Goal: Communication & Community: Answer question/provide support

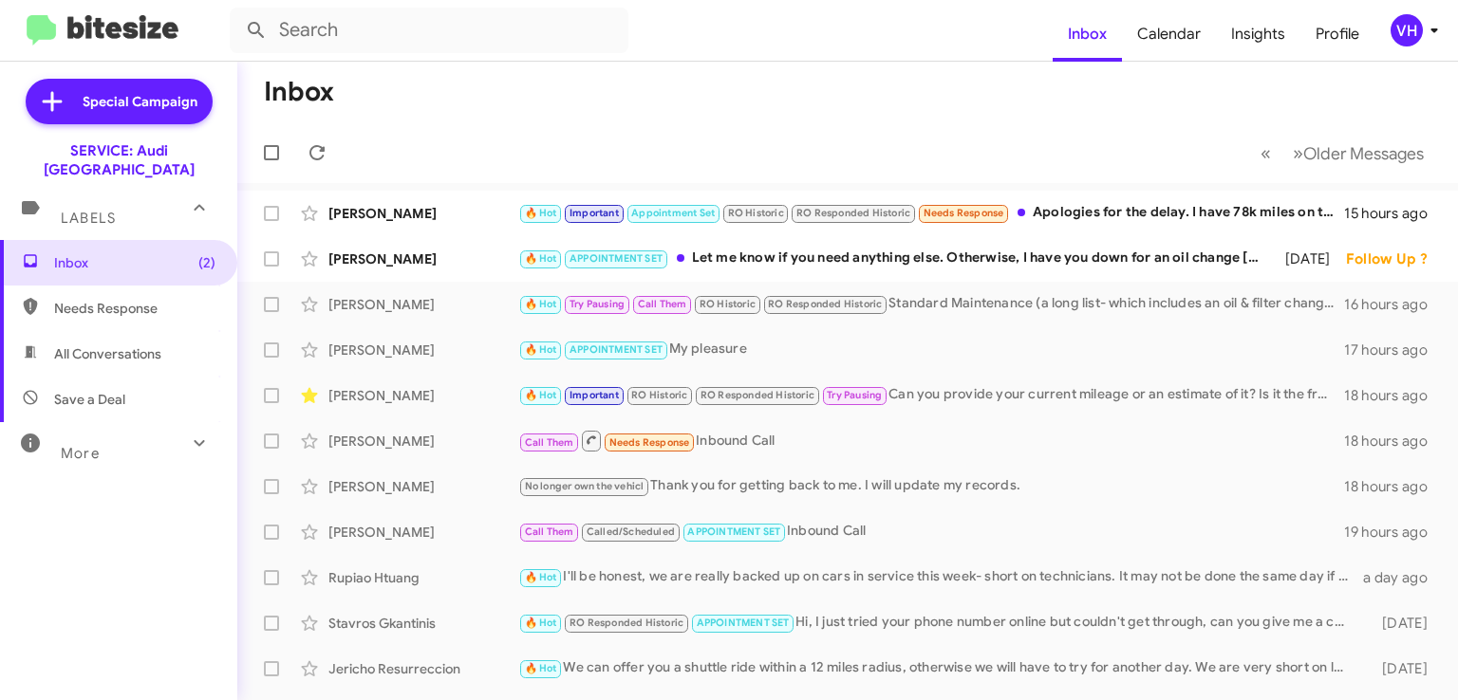
click at [365, 263] on div "[PERSON_NAME]" at bounding box center [423, 259] width 190 height 19
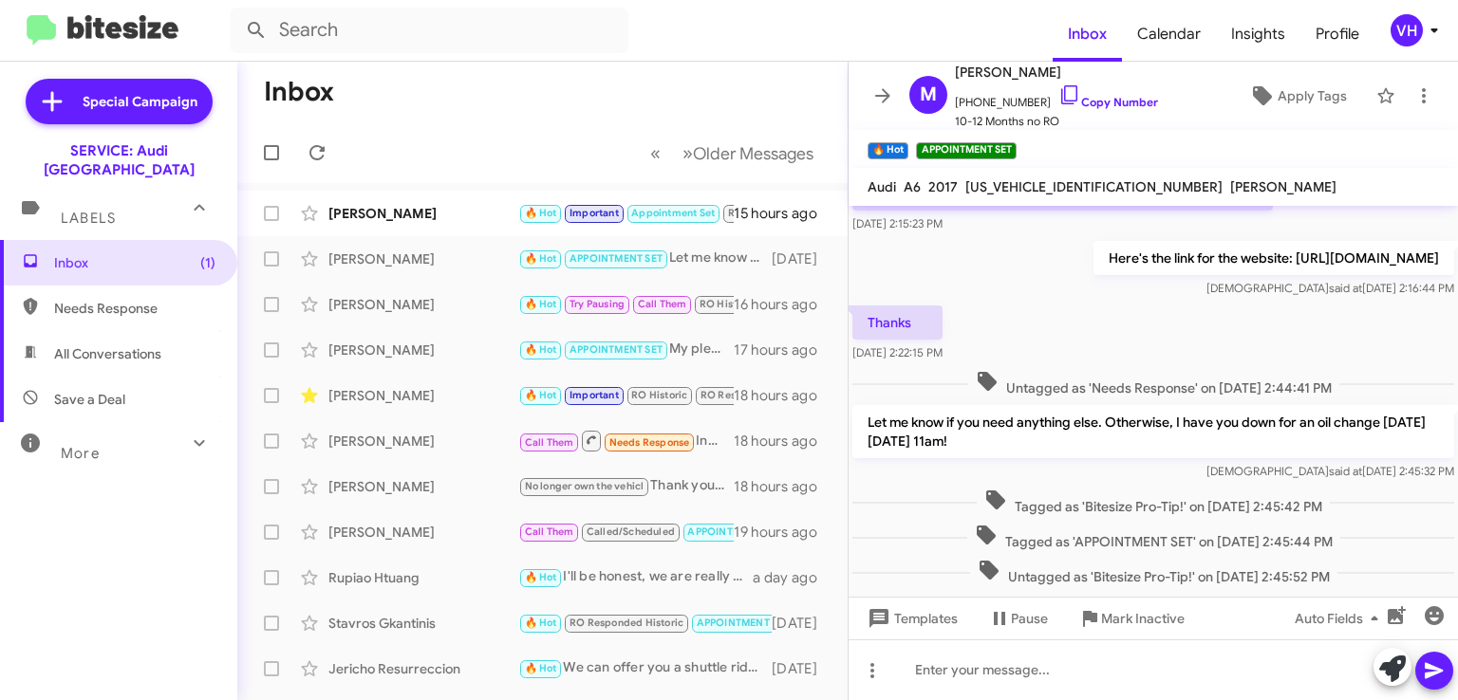
scroll to position [576, 0]
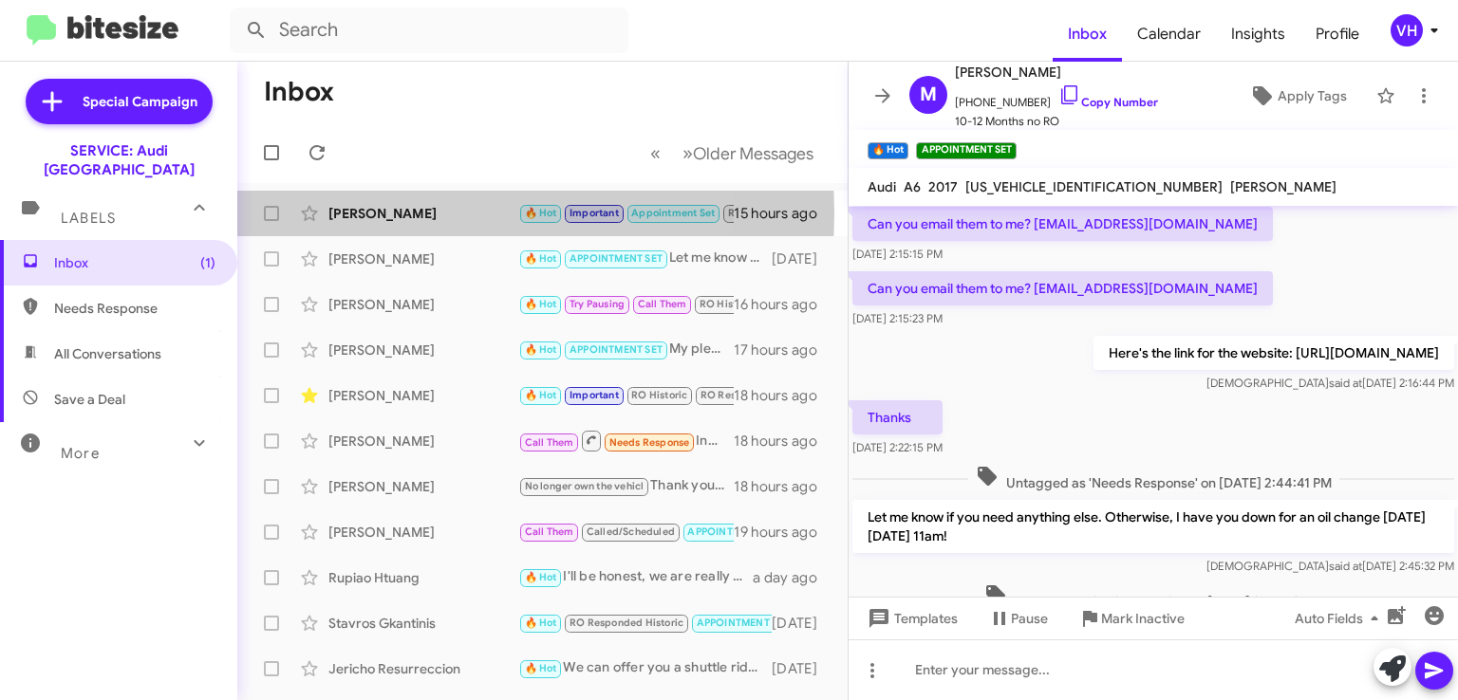
click at [421, 213] on div "[PERSON_NAME]" at bounding box center [423, 213] width 190 height 19
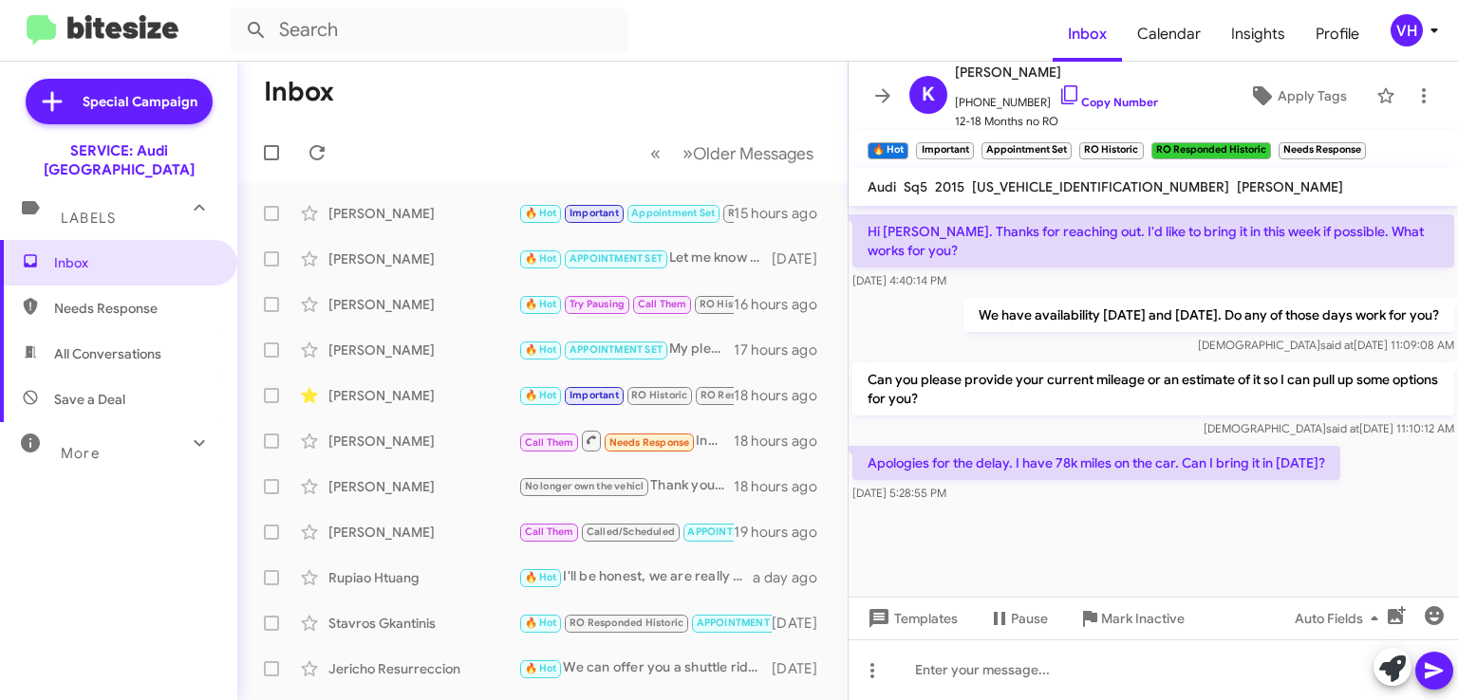
scroll to position [1181, 0]
click at [1077, 192] on span "WA1CGAFP3FA144741" at bounding box center [1100, 186] width 257 height 17
copy span "WA1CGAFP3FA144741"
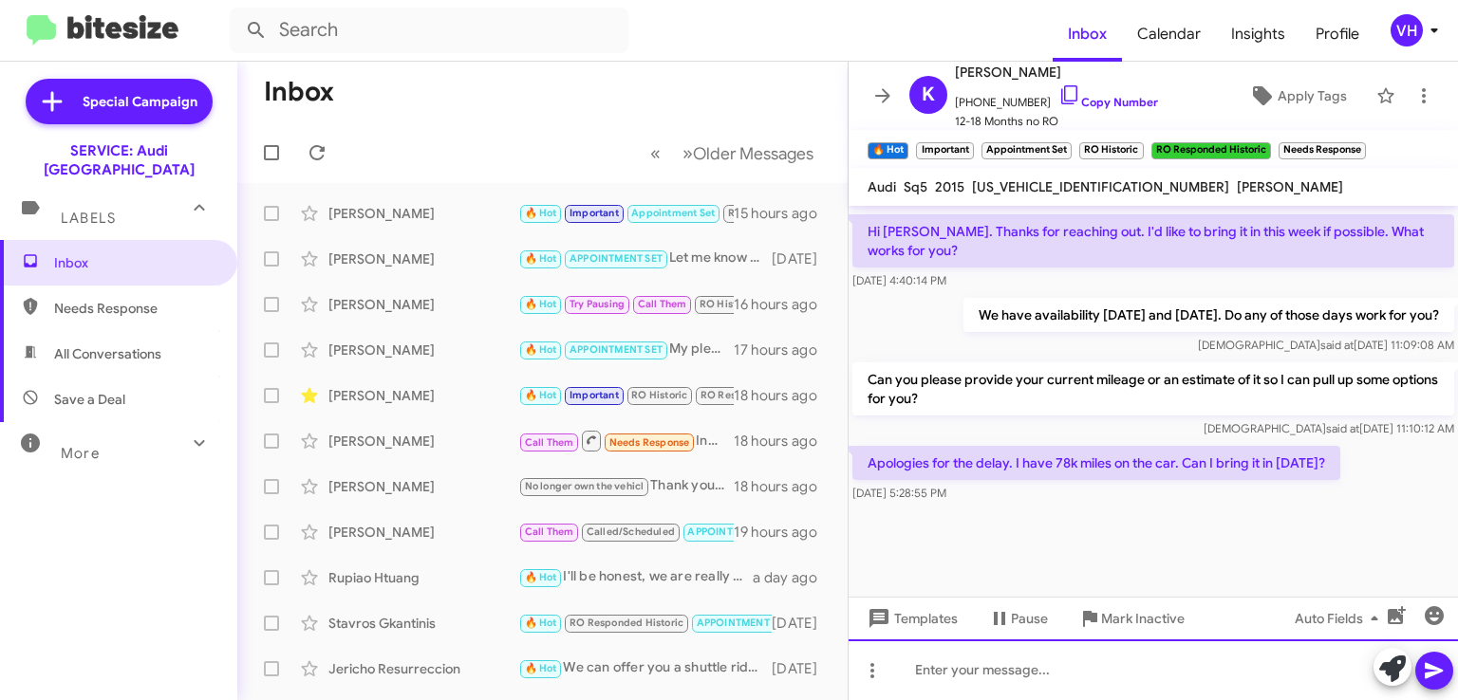
click at [1154, 654] on div at bounding box center [1153, 670] width 609 height 61
click at [1063, 673] on div at bounding box center [1153, 670] width 609 height 61
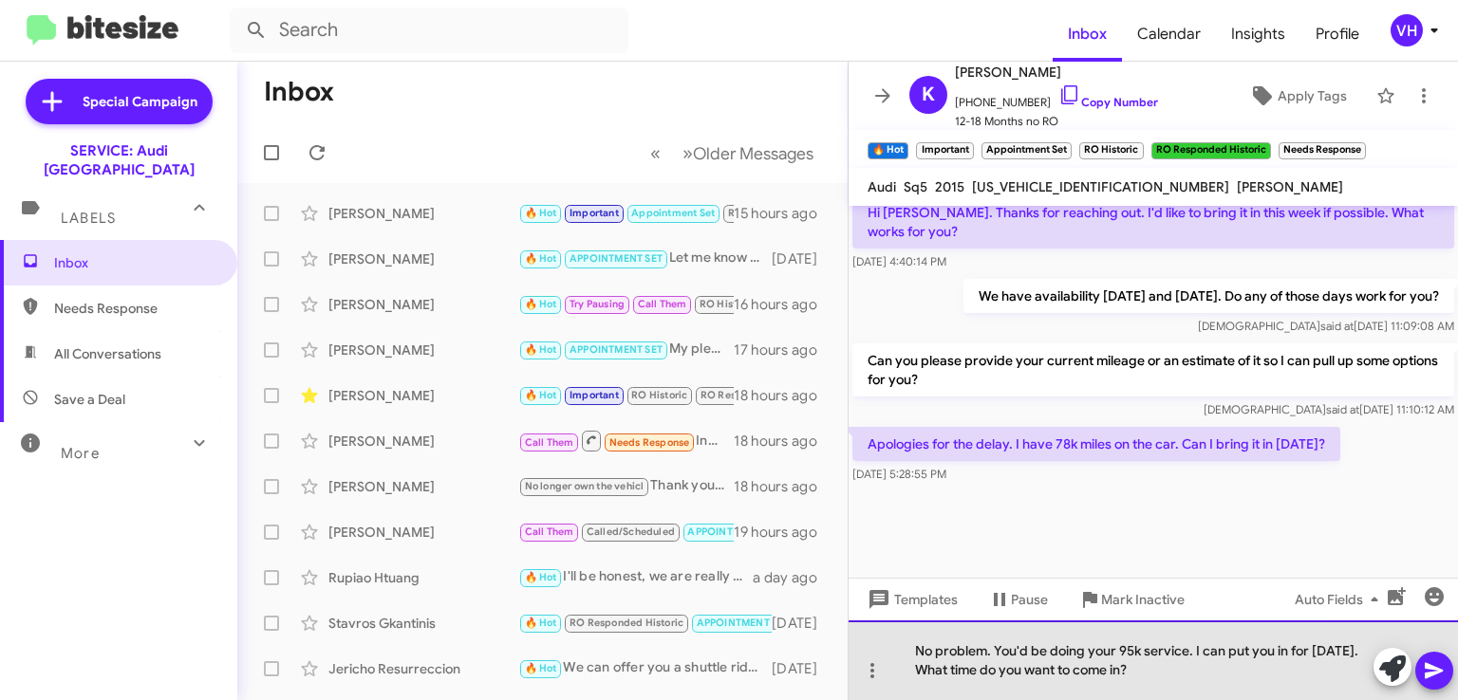
click at [1186, 651] on div "No problem. You'd be doing your 95k service. I can put you in for tomorrow. Wha…" at bounding box center [1153, 661] width 609 height 80
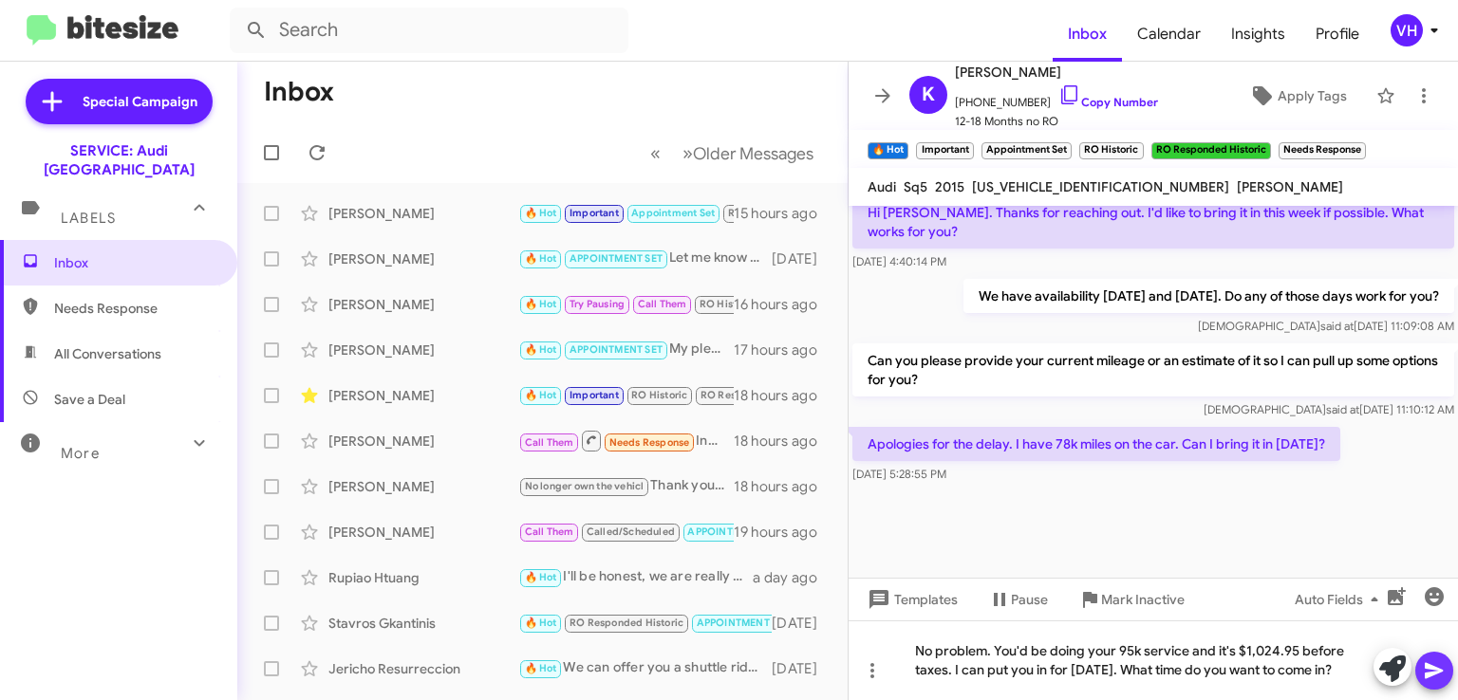
click at [1431, 665] on icon at bounding box center [1434, 671] width 18 height 16
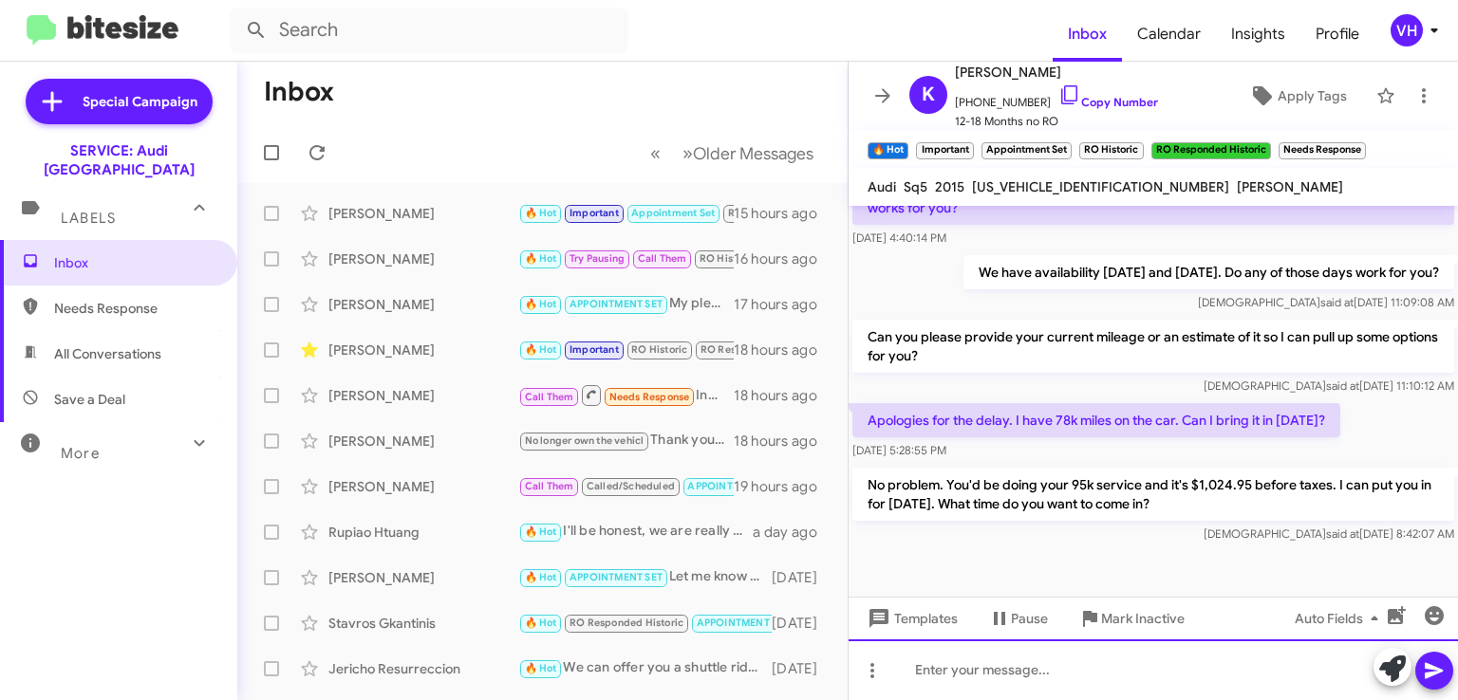
scroll to position [1268, 0]
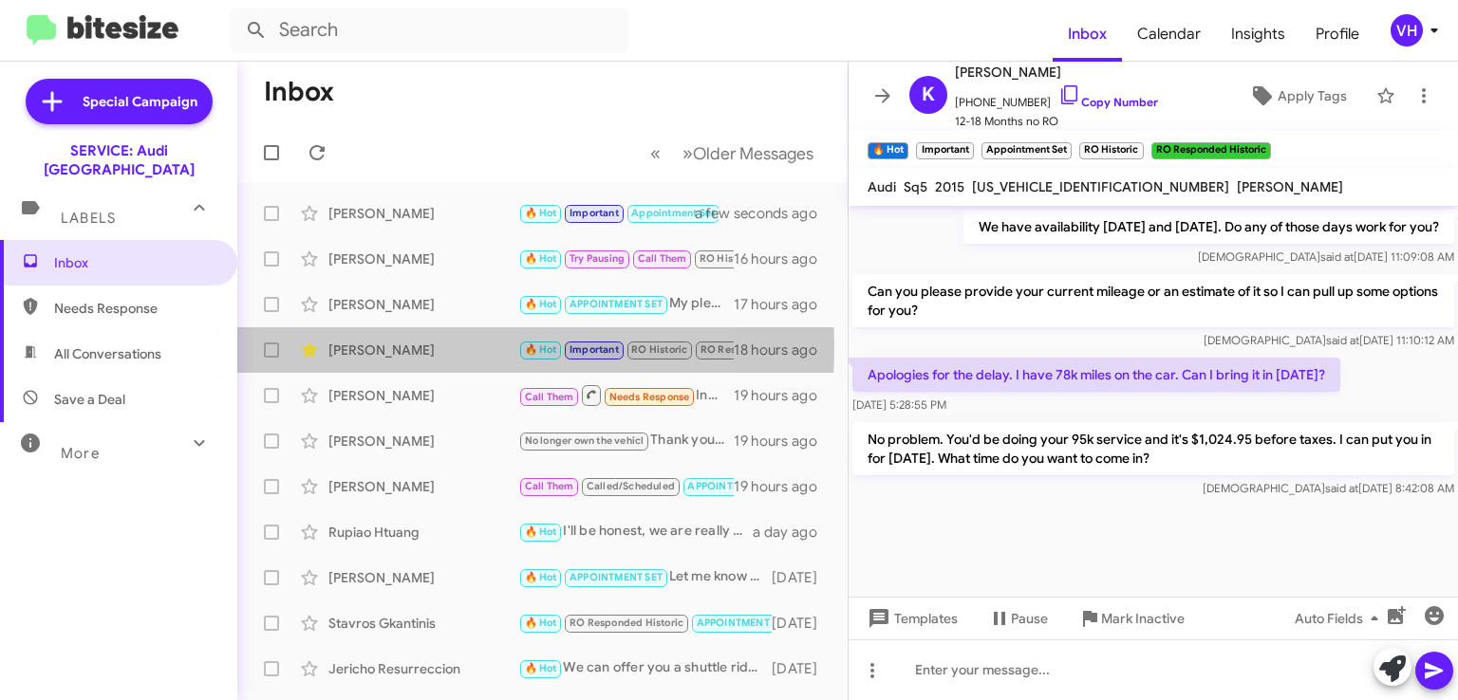
click at [422, 346] on div "[PERSON_NAME]" at bounding box center [423, 350] width 190 height 19
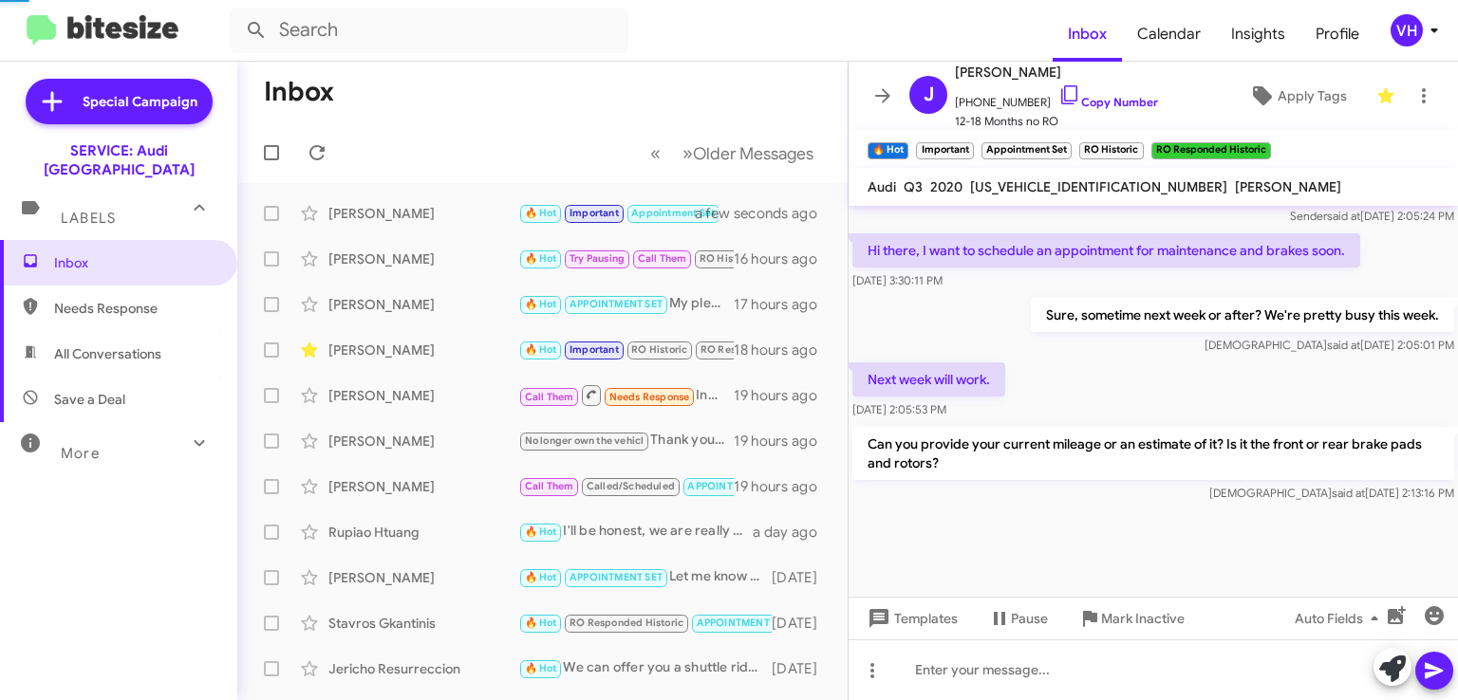
scroll to position [1209, 0]
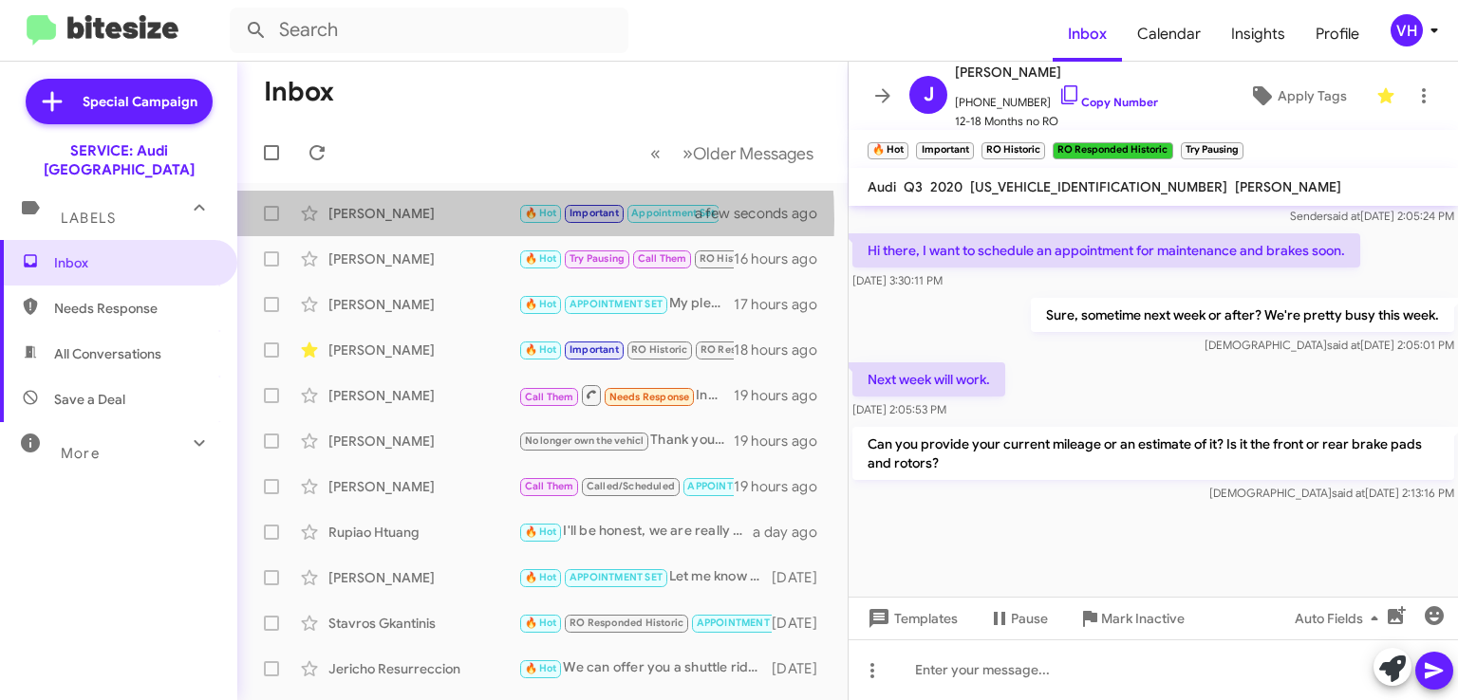
click at [390, 220] on div "[PERSON_NAME]" at bounding box center [423, 213] width 190 height 19
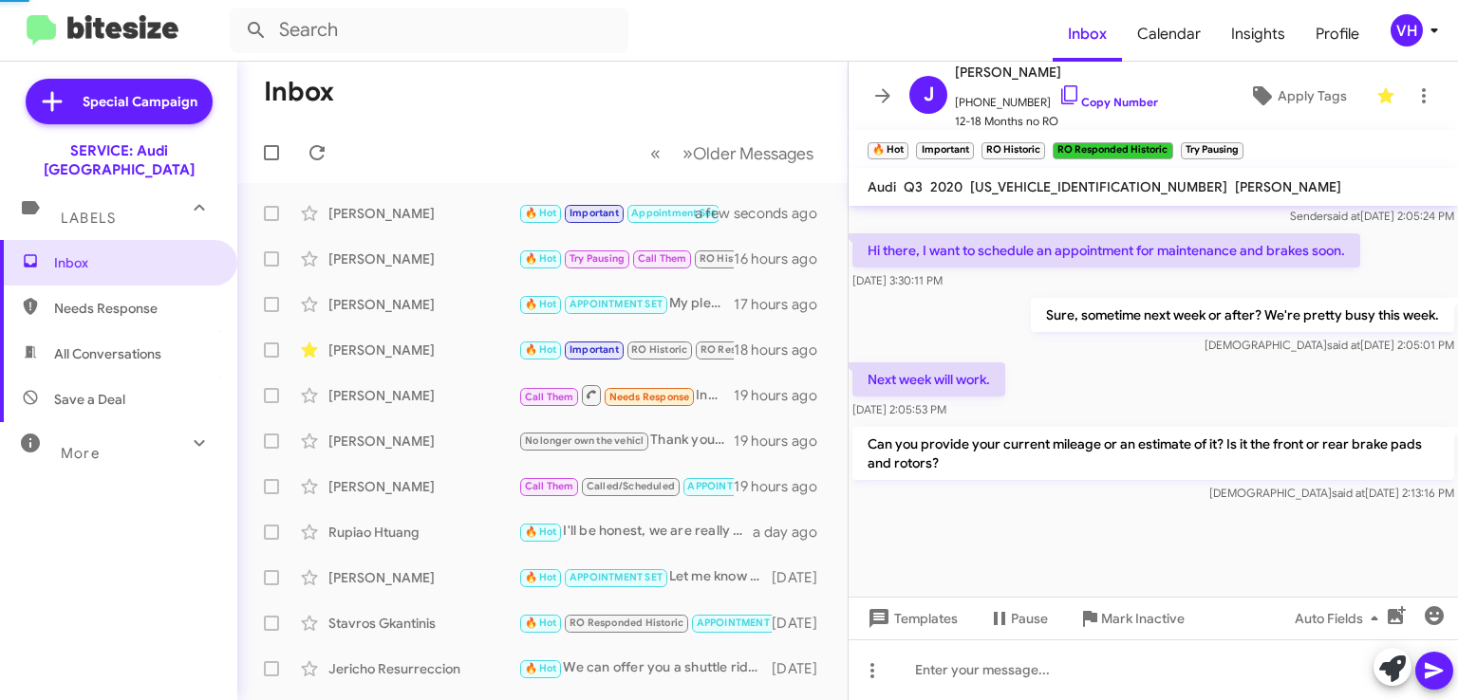
scroll to position [1268, 0]
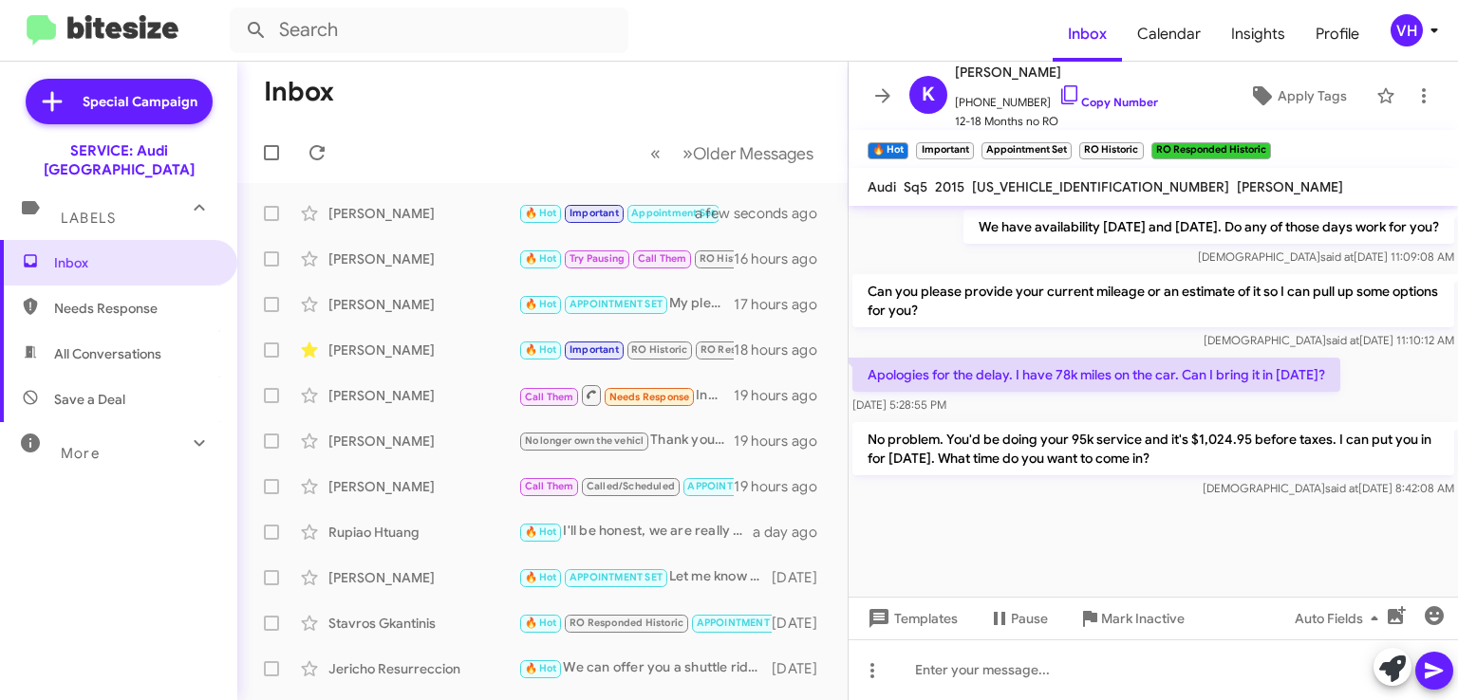
click at [435, 410] on div "Nelson Li Call Them Needs Response Inbound Call 19 hours ago" at bounding box center [542, 396] width 580 height 38
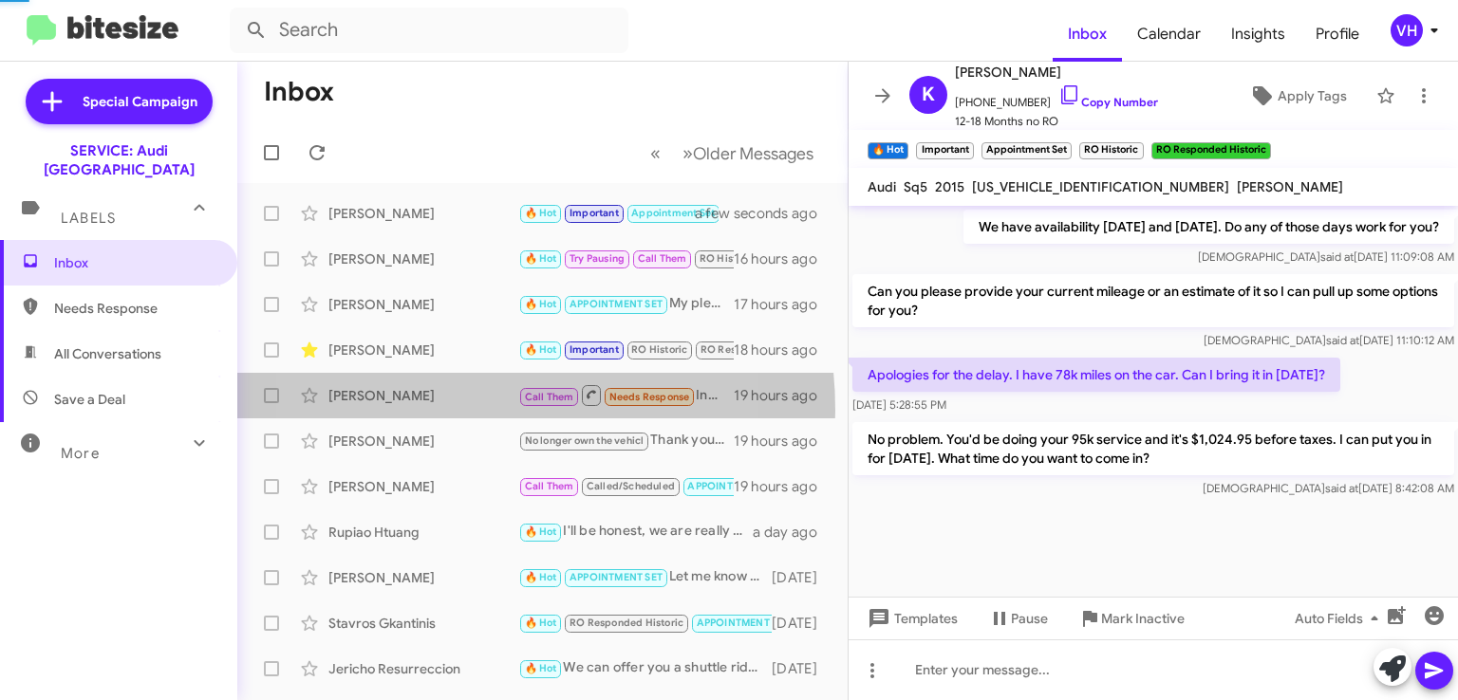
scroll to position [615, 0]
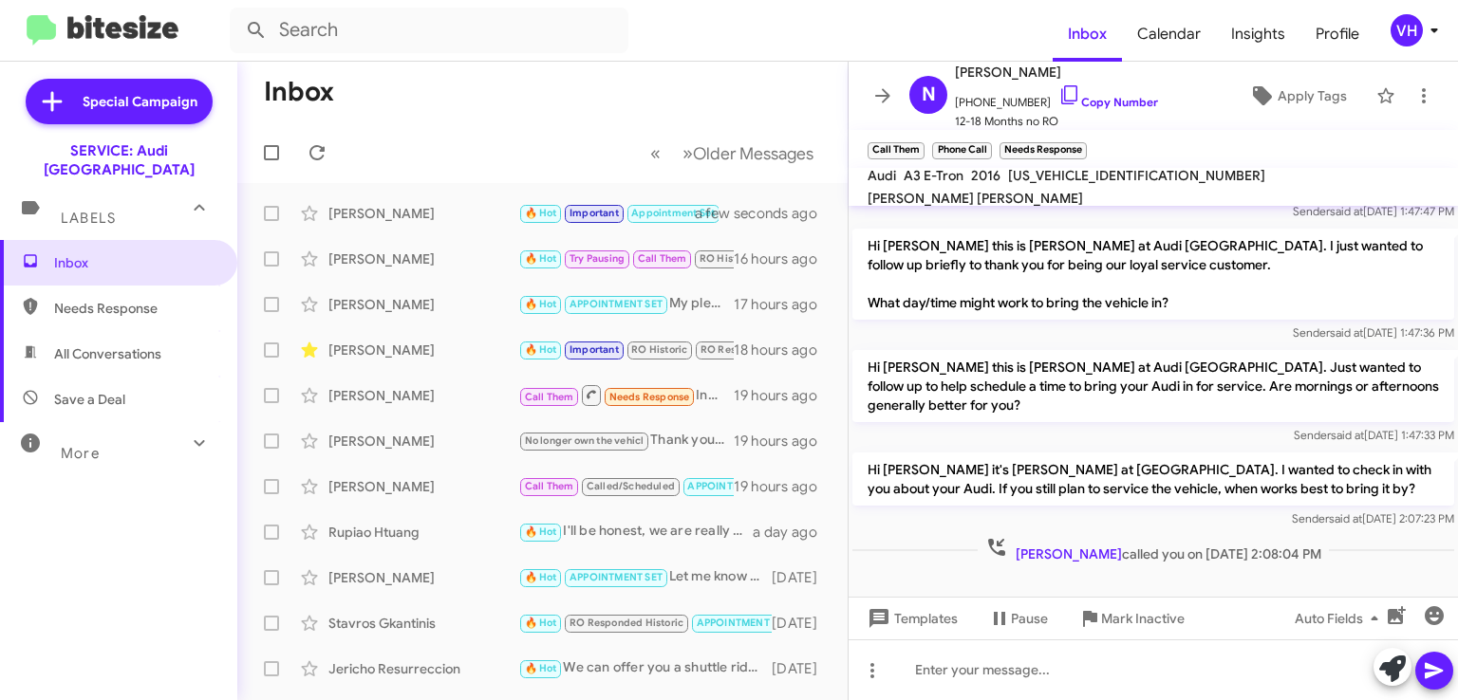
click at [1086, 145] on span "×" at bounding box center [1081, 141] width 11 height 23
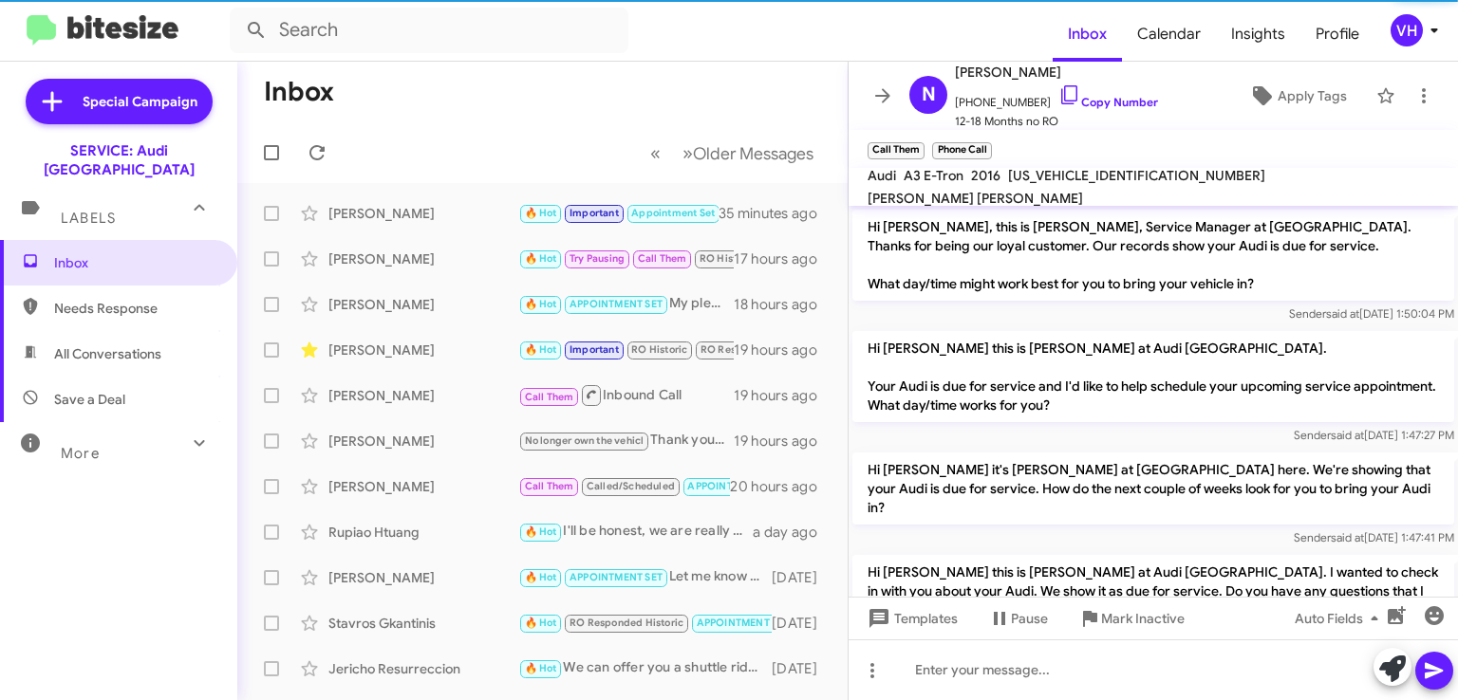
scroll to position [655, 0]
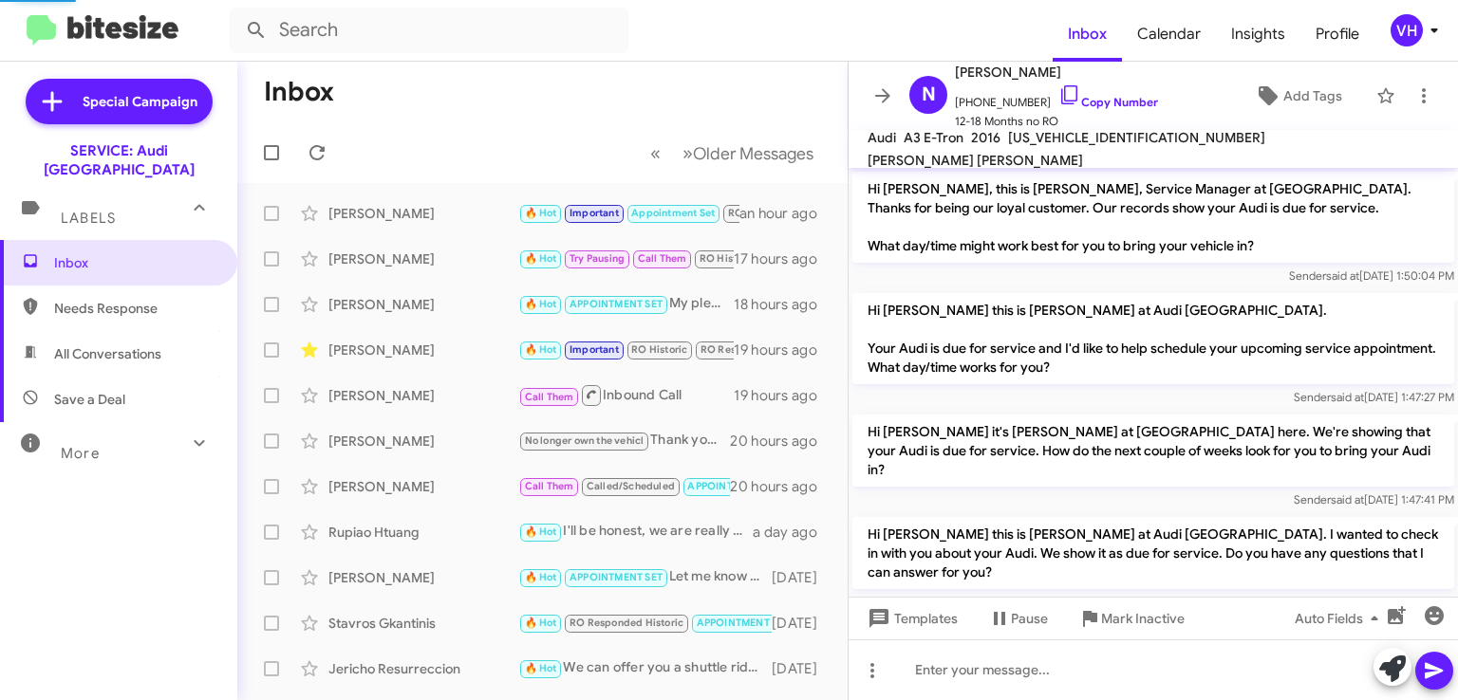
scroll to position [617, 0]
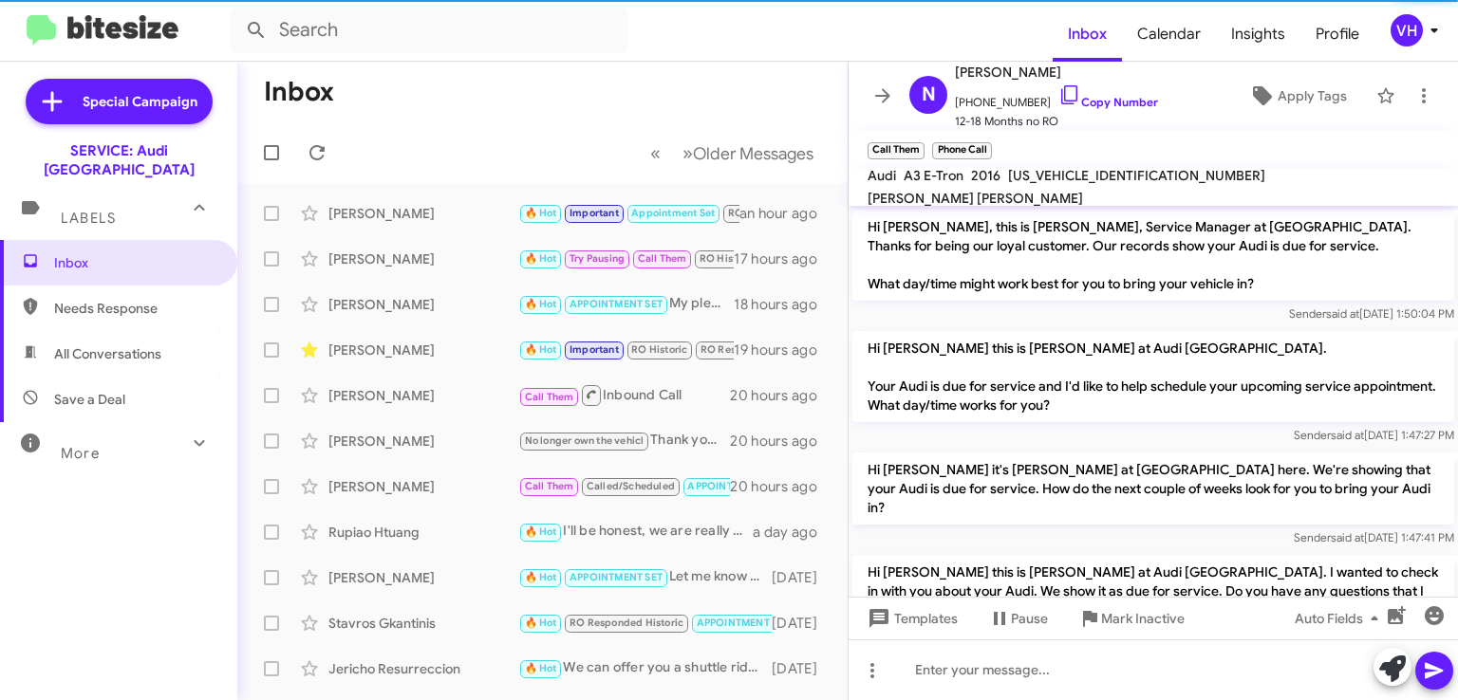
scroll to position [655, 0]
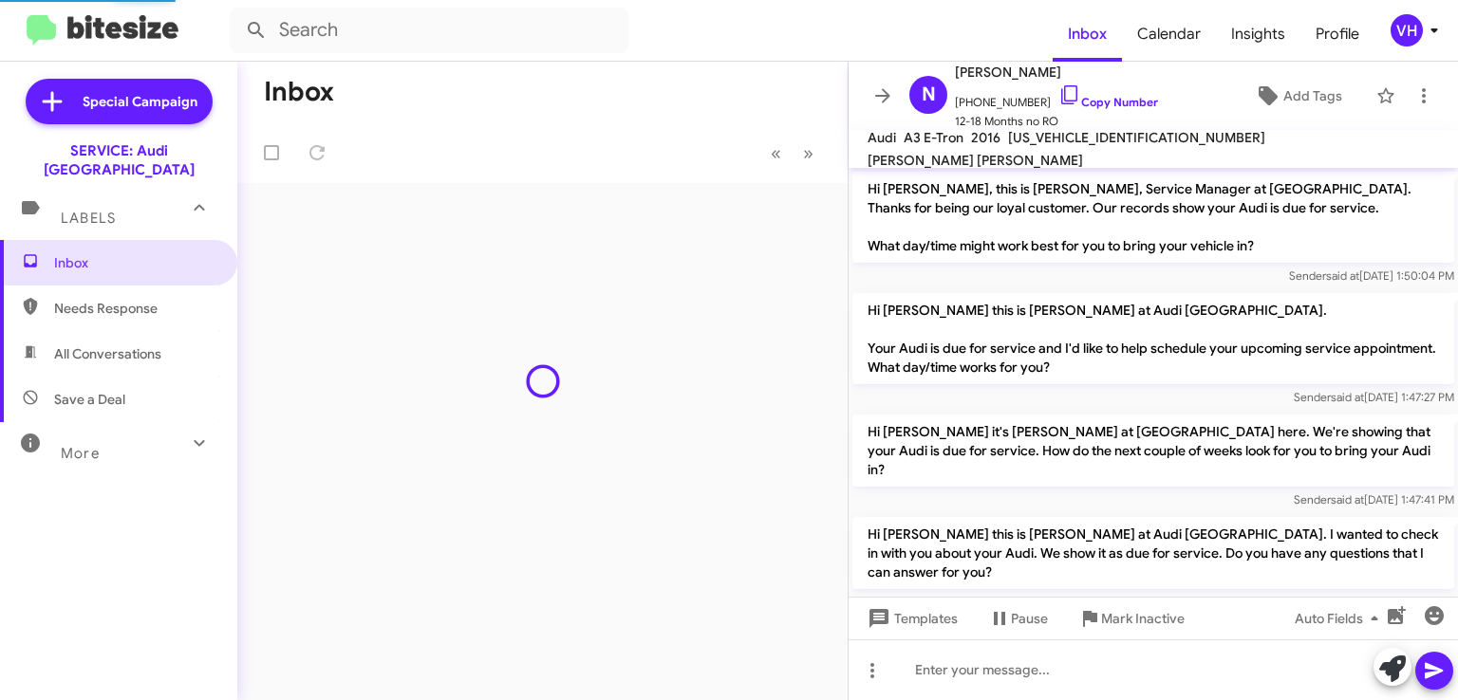
scroll to position [579, 0]
